Goal: Information Seeking & Learning: Understand process/instructions

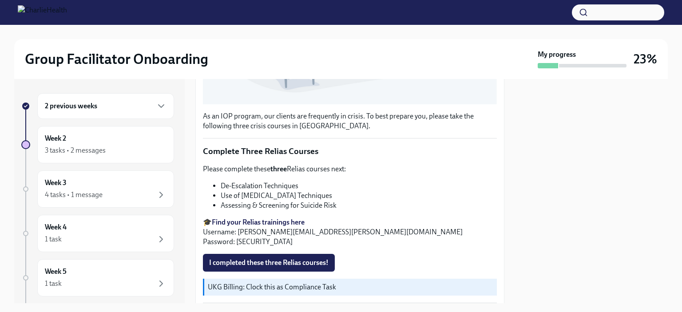
scroll to position [284, 0]
click at [213, 259] on span "I completed these three Relias courses!" at bounding box center [268, 263] width 119 height 9
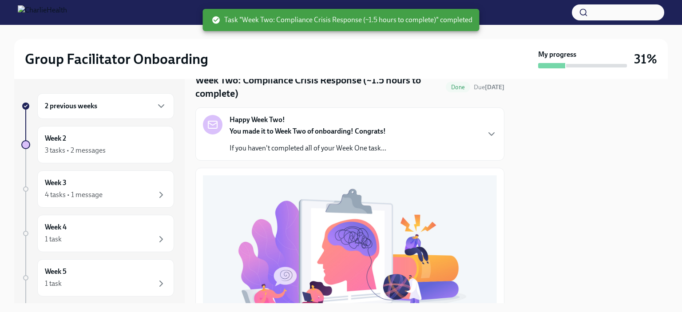
scroll to position [0, 0]
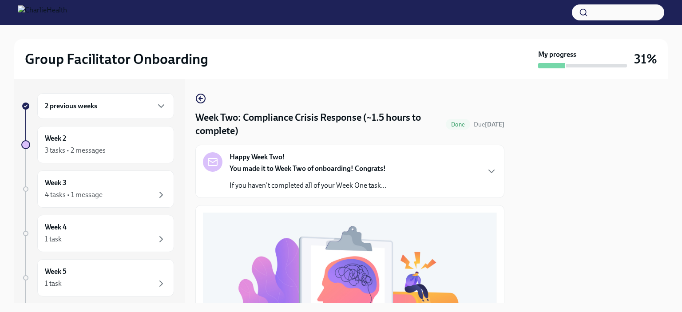
click at [248, 177] on div "You made it to Week Two of onboarding! Congrats! If you haven't completed all o…" at bounding box center [308, 177] width 157 height 27
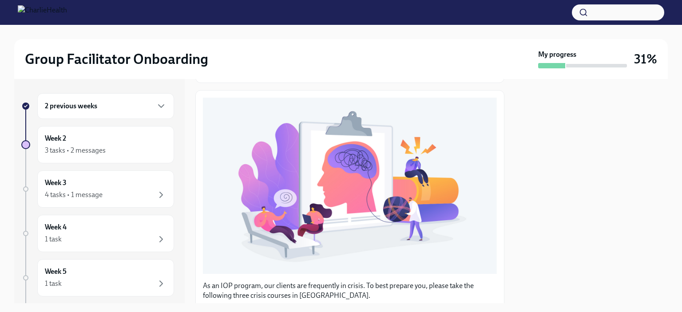
scroll to position [282, 0]
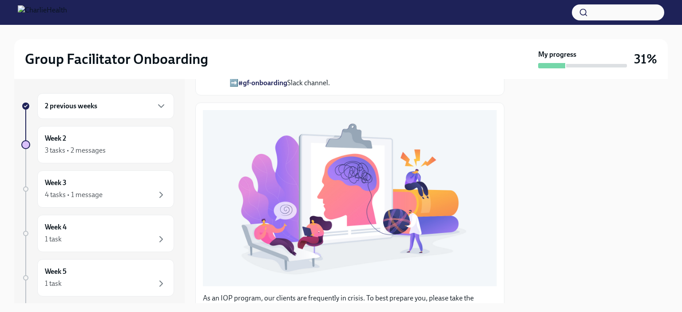
click at [51, 112] on div "2 previous weeks" at bounding box center [105, 106] width 137 height 26
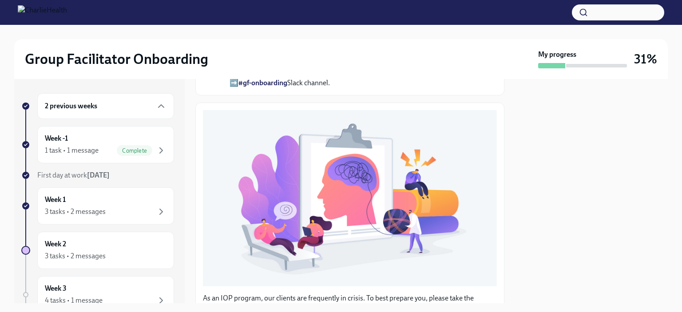
click at [50, 107] on h6 "2 previous weeks" at bounding box center [71, 106] width 52 height 10
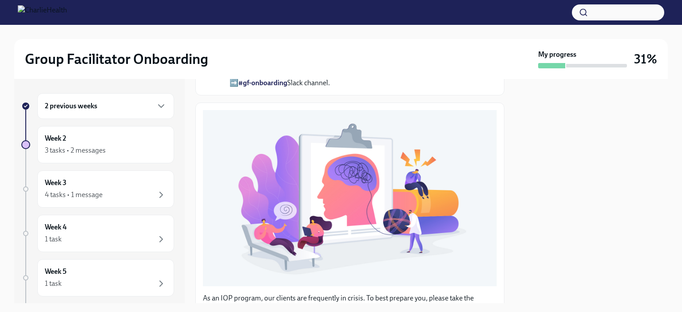
click at [47, 103] on h6 "2 previous weeks" at bounding box center [71, 106] width 52 height 10
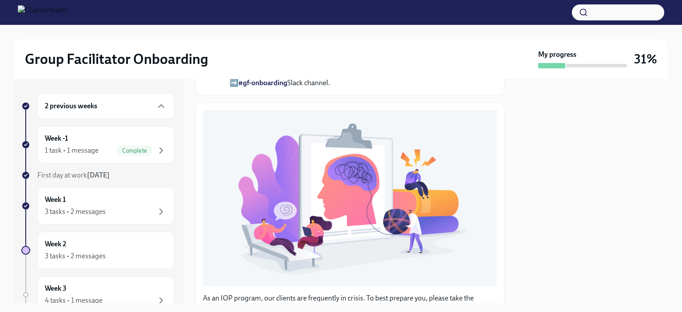
click at [51, 108] on h6 "2 previous weeks" at bounding box center [71, 106] width 52 height 10
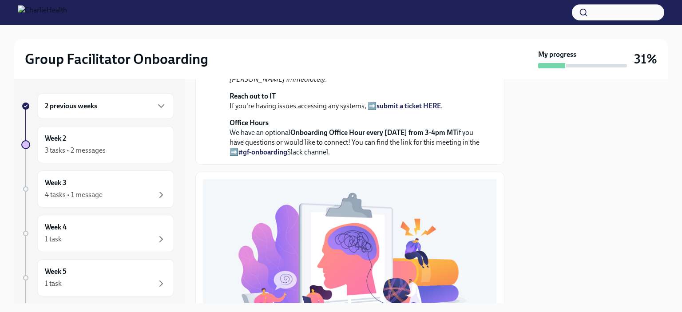
scroll to position [0, 0]
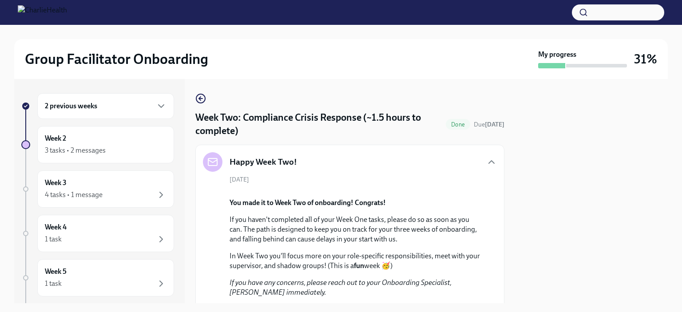
click at [65, 107] on h6 "2 previous weeks" at bounding box center [71, 106] width 52 height 10
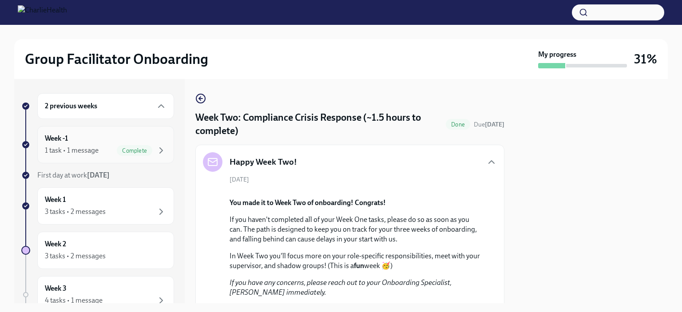
click at [74, 148] on div "1 task • 1 message" at bounding box center [72, 151] width 54 height 10
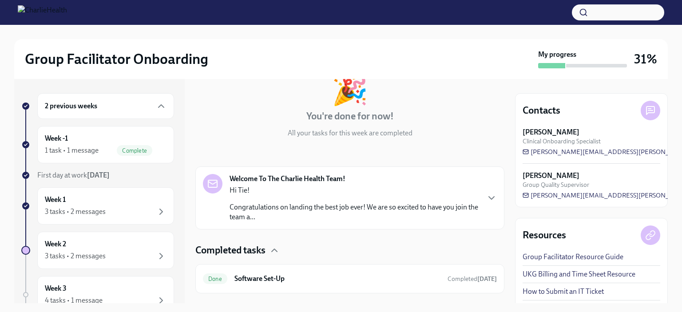
scroll to position [77, 0]
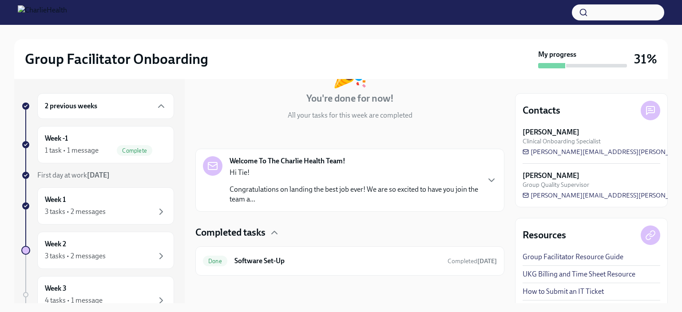
click at [230, 257] on div "Done Software Set-Up Completed [DATE]" at bounding box center [350, 261] width 294 height 14
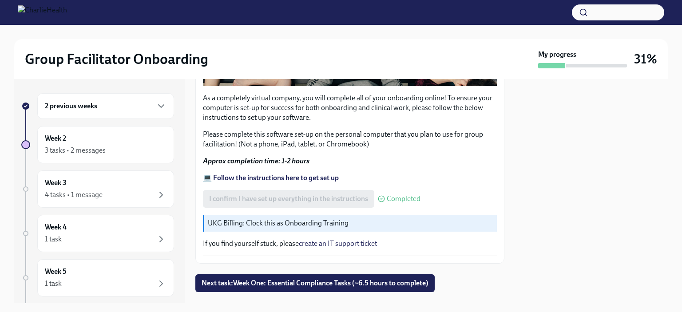
scroll to position [309, 0]
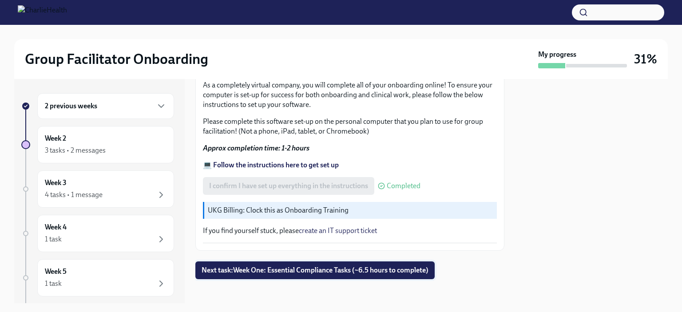
click at [225, 266] on span "Next task : Week One: Essential Compliance Tasks (~6.5 hours to complete)" at bounding box center [315, 270] width 227 height 9
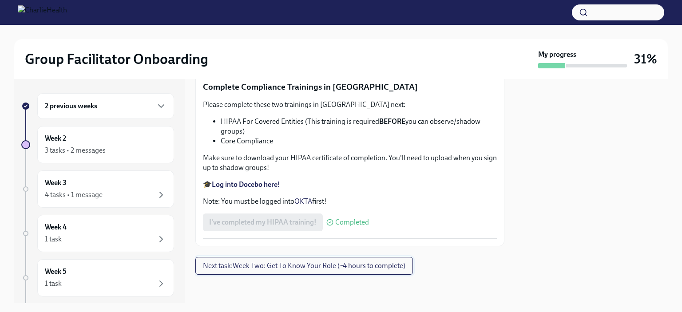
scroll to position [2122, 0]
click at [56, 143] on div "Week 2 3 tasks • 2 messages" at bounding box center [106, 145] width 122 height 22
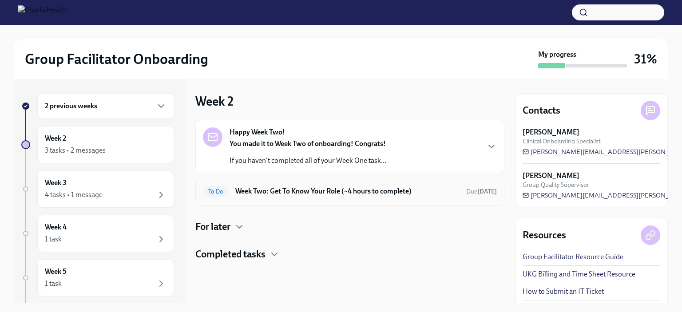
click at [230, 192] on div "To Do Week Two: Get To Know Your Role (~4 hours to complete) Due [DATE]" at bounding box center [350, 191] width 294 height 14
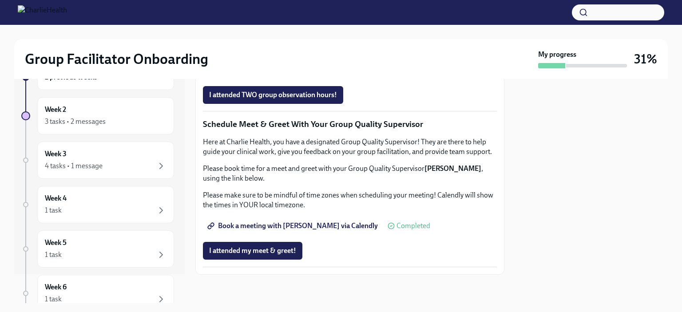
scroll to position [30, 0]
click at [127, 162] on div "4 tasks • 1 message" at bounding box center [106, 165] width 122 height 11
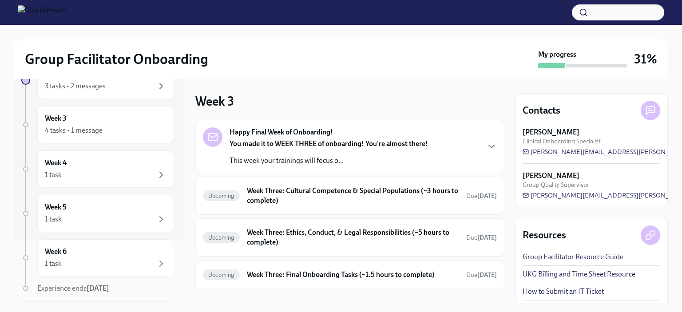
scroll to position [57, 0]
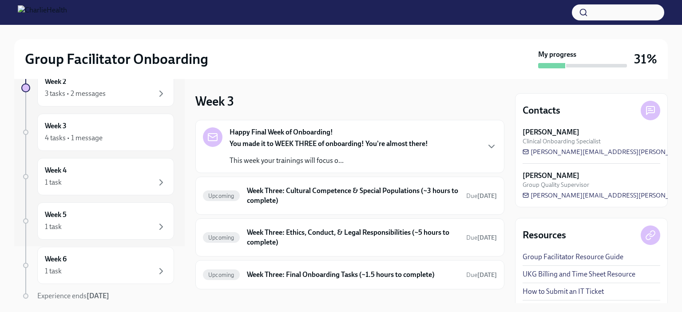
click at [122, 172] on div "Week 4 1 task" at bounding box center [106, 177] width 122 height 22
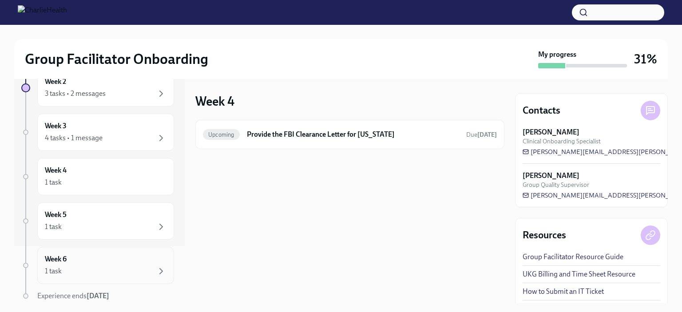
click at [113, 259] on div "Week 6 1 task" at bounding box center [106, 265] width 122 height 22
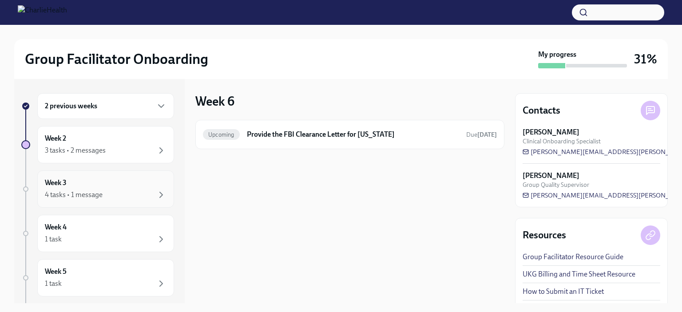
click at [121, 202] on div "Week 3 4 tasks • 1 message" at bounding box center [105, 188] width 137 height 37
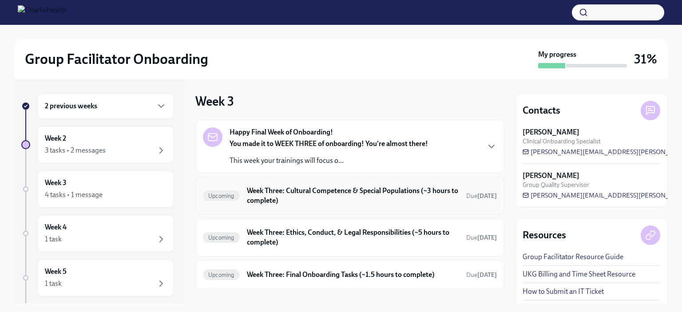
click at [395, 204] on h6 "Week Three: Cultural Competence & Special Populations (~3 hours to complete)" at bounding box center [353, 196] width 212 height 20
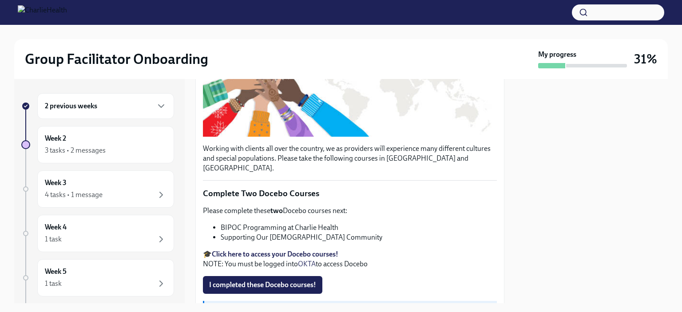
scroll to position [204, 0]
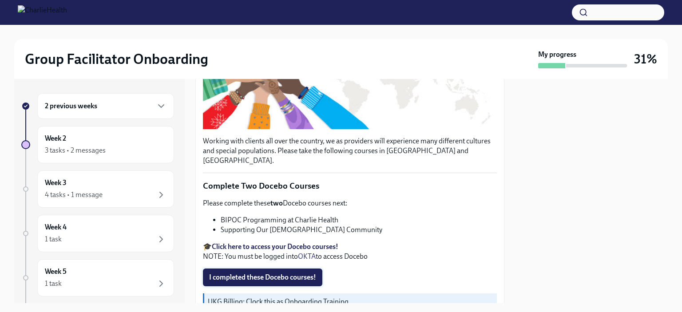
click at [214, 273] on span "I completed these Docebo courses!" at bounding box center [262, 277] width 107 height 9
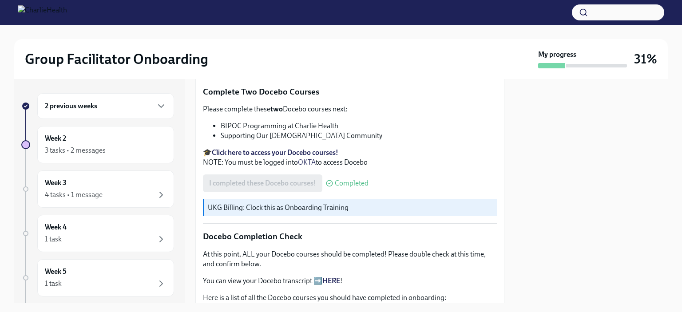
scroll to position [301, 0]
